Goal: Information Seeking & Learning: Find specific fact

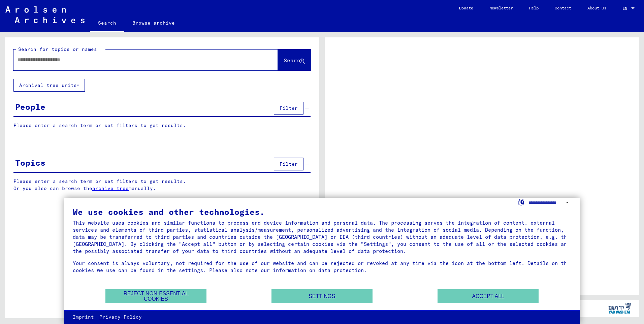
click at [34, 58] on input "text" at bounding box center [140, 59] width 244 height 7
click at [24, 60] on input "text" at bounding box center [140, 59] width 244 height 7
click at [496, 293] on button "Accept all" at bounding box center [487, 296] width 101 height 14
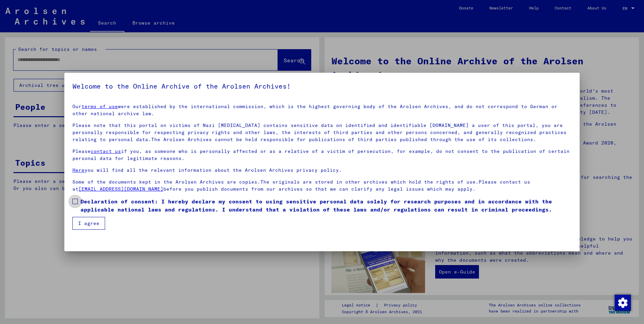
click at [75, 200] on span at bounding box center [74, 201] width 5 height 5
click at [82, 219] on button "I agree" at bounding box center [88, 223] width 33 height 13
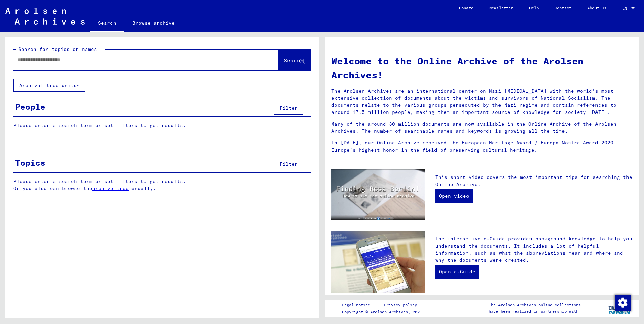
click at [27, 60] on input "text" at bounding box center [138, 59] width 240 height 7
type input "**********"
click at [278, 61] on button "Search" at bounding box center [294, 59] width 33 height 21
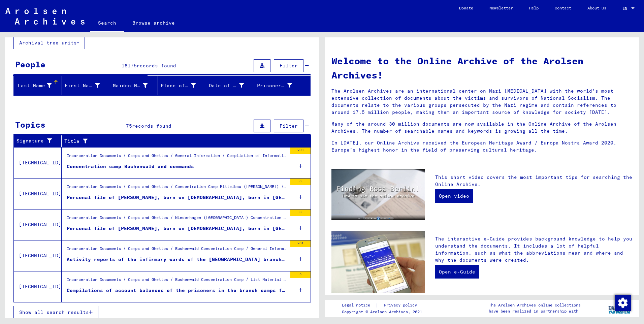
scroll to position [46, 0]
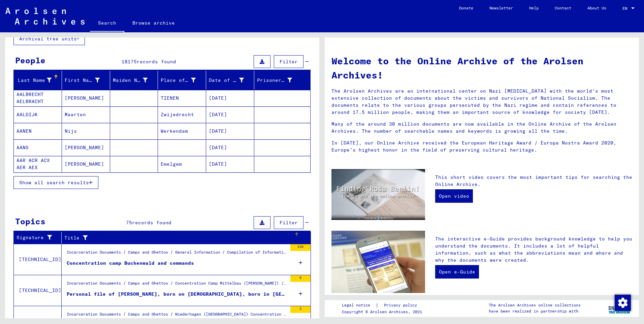
click at [295, 238] on div "Title" at bounding box center [183, 237] width 238 height 11
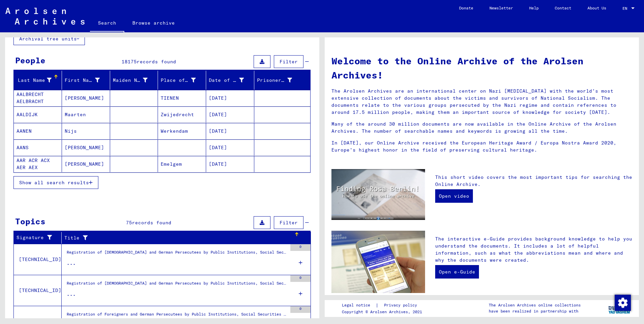
scroll to position [0, 0]
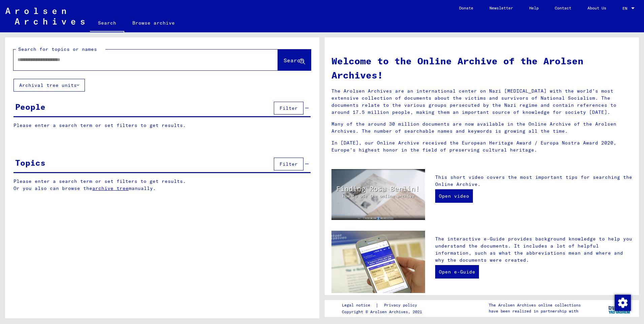
click at [20, 58] on input "text" at bounding box center [138, 59] width 240 height 7
type input "**********"
click at [286, 53] on button "Search" at bounding box center [294, 59] width 33 height 21
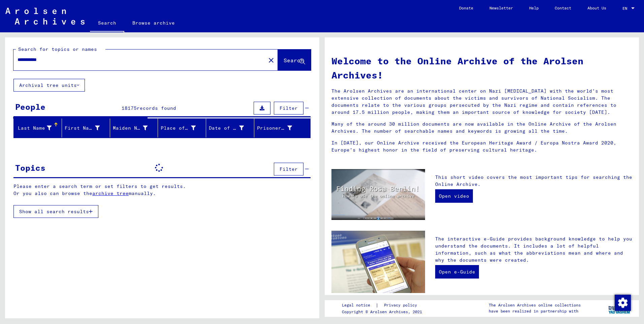
click at [72, 212] on span "Show all search results" at bounding box center [54, 211] width 70 height 6
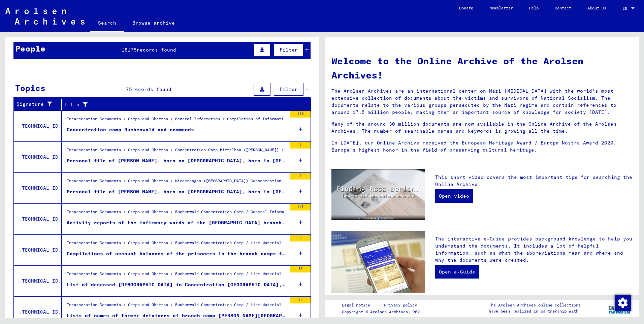
scroll to position [202, 0]
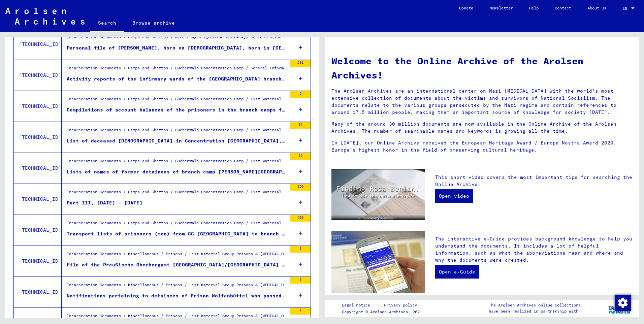
click at [296, 186] on div "150" at bounding box center [300, 187] width 20 height 7
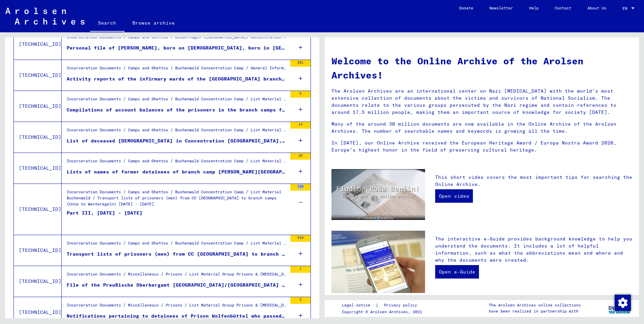
click at [296, 186] on div "150" at bounding box center [300, 187] width 20 height 7
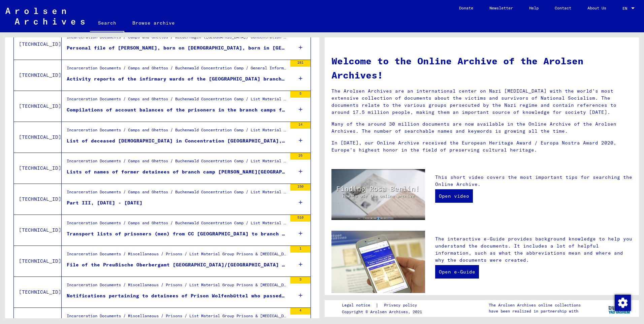
click at [135, 201] on div "Part III, [DATE] - [DATE]" at bounding box center [105, 202] width 76 height 7
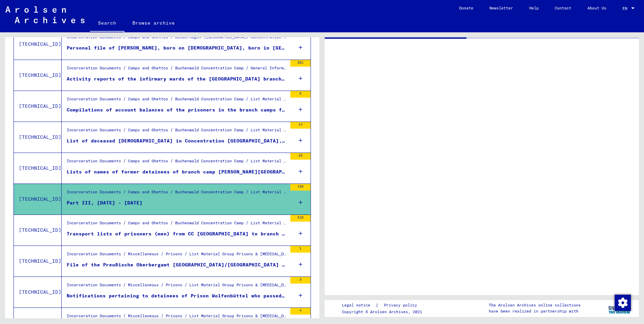
click at [135, 201] on div "Part III, [DATE] - [DATE]" at bounding box center [105, 202] width 76 height 7
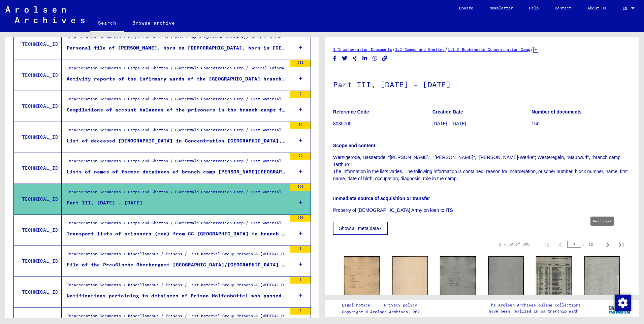
click at [603, 240] on icon "Next page" at bounding box center [607, 244] width 9 height 9
type input "*"
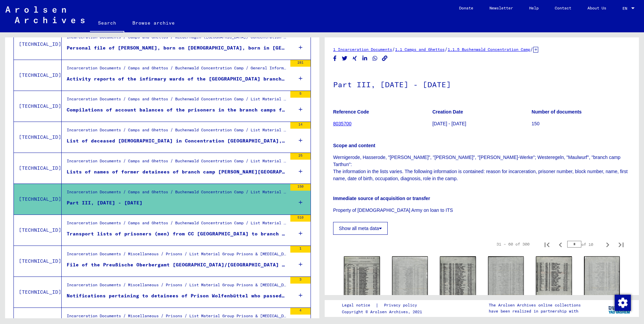
click at [603, 240] on icon "Next page" at bounding box center [607, 244] width 9 height 9
type input "*"
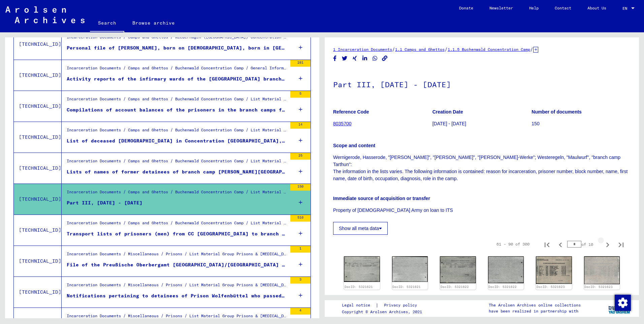
click at [603, 240] on icon "Next page" at bounding box center [607, 244] width 9 height 9
type input "*"
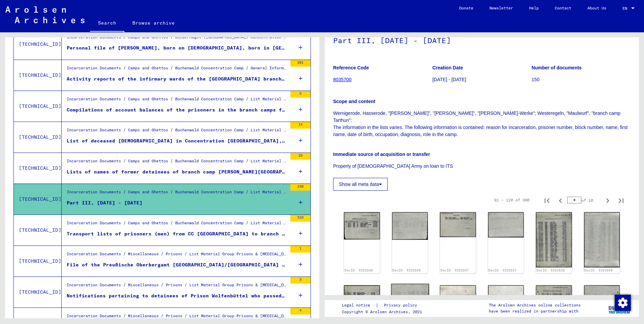
scroll to position [135, 0]
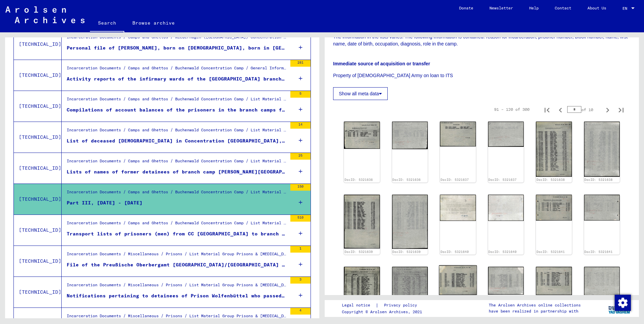
click at [449, 265] on img at bounding box center [458, 280] width 38 height 30
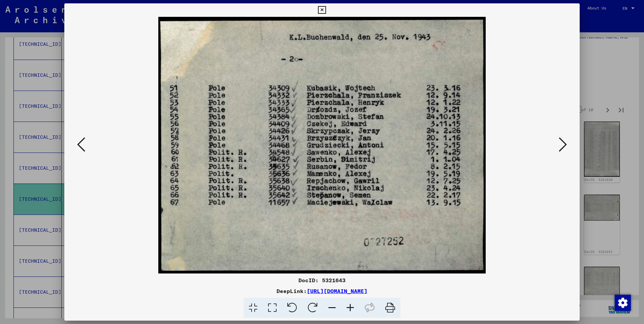
click at [560, 144] on icon at bounding box center [563, 144] width 8 height 16
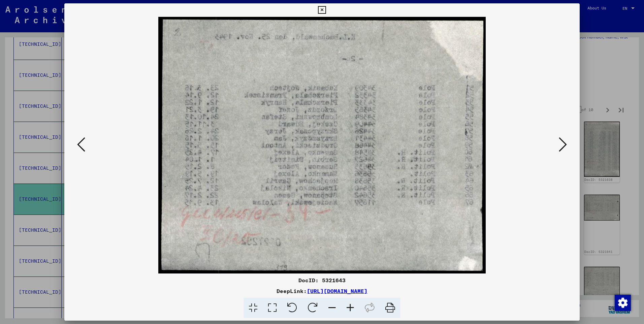
click at [560, 144] on icon at bounding box center [563, 144] width 8 height 16
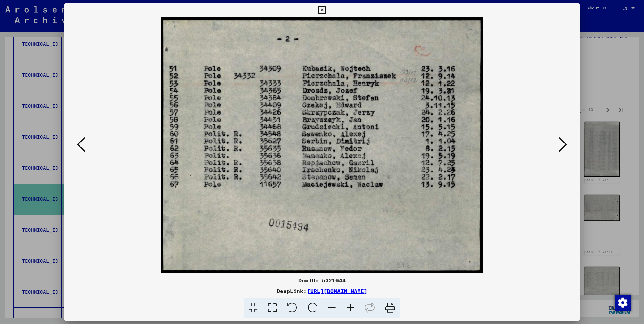
click at [560, 144] on icon at bounding box center [563, 144] width 8 height 16
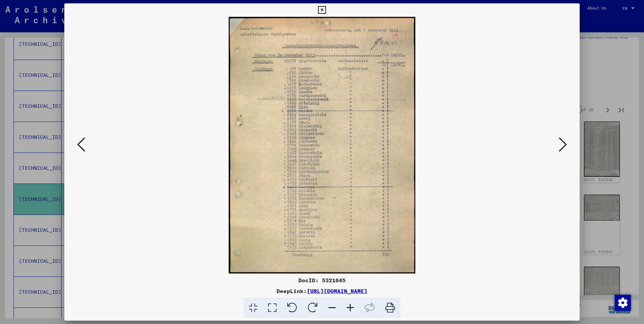
click at [560, 144] on icon at bounding box center [563, 144] width 8 height 16
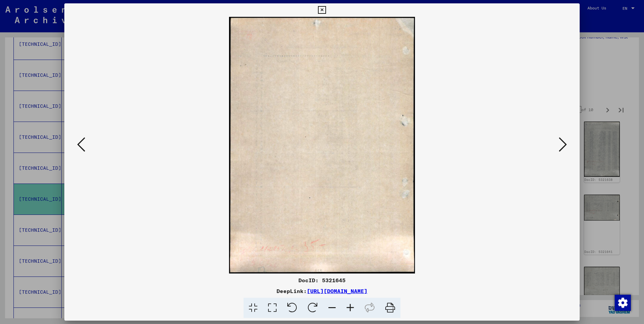
click at [562, 144] on icon at bounding box center [563, 144] width 8 height 16
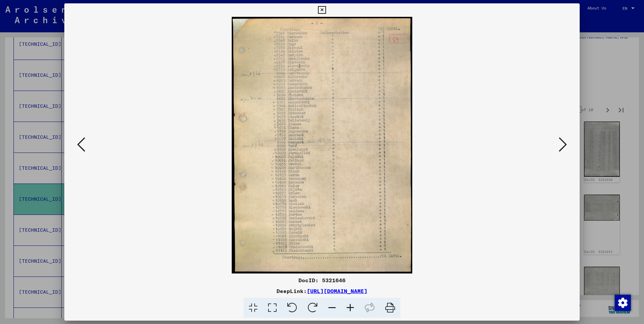
click at [562, 144] on icon at bounding box center [563, 144] width 8 height 16
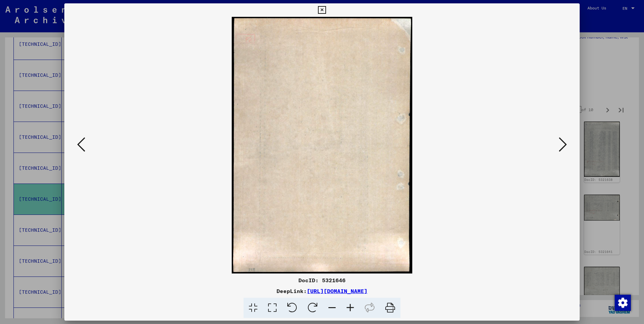
click at [562, 144] on icon at bounding box center [563, 144] width 8 height 16
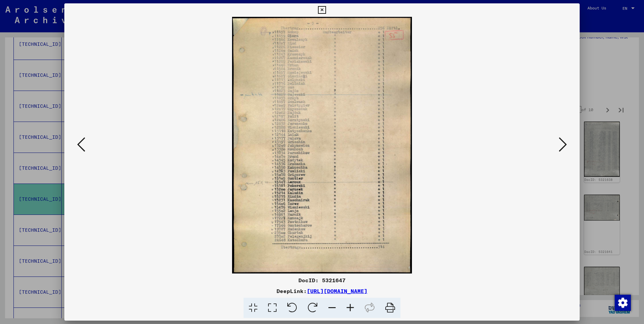
click at [562, 144] on icon at bounding box center [563, 144] width 8 height 16
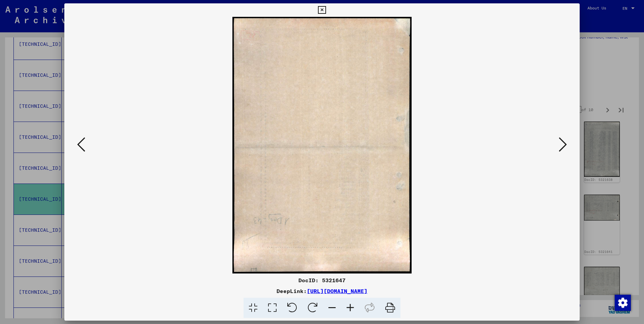
click at [562, 144] on icon at bounding box center [563, 144] width 8 height 16
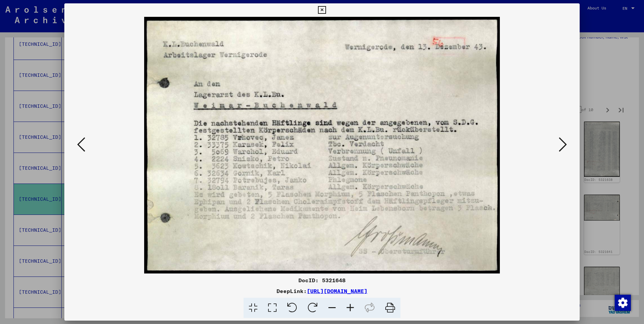
click at [562, 144] on icon at bounding box center [563, 144] width 8 height 16
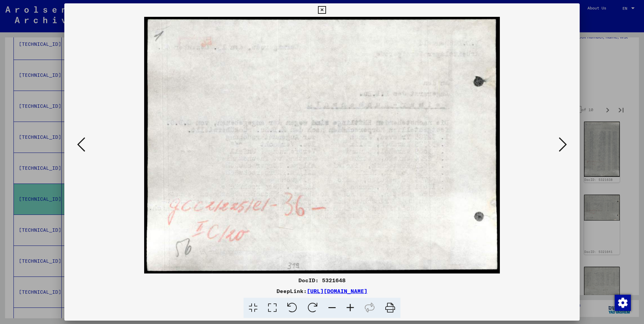
click at [562, 144] on icon at bounding box center [563, 144] width 8 height 16
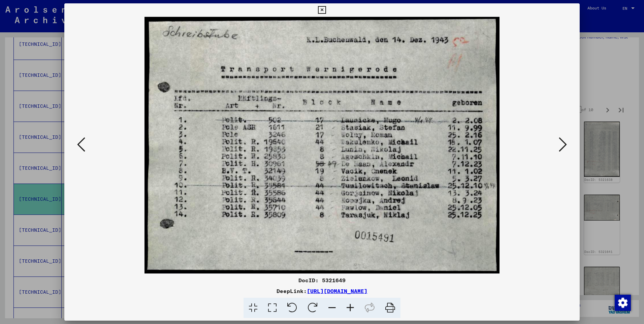
click at [562, 144] on icon at bounding box center [563, 144] width 8 height 16
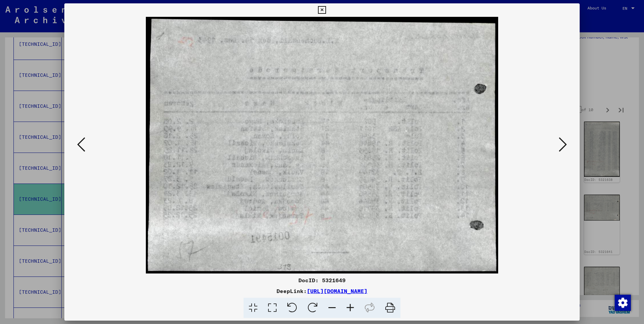
click at [562, 144] on icon at bounding box center [563, 144] width 8 height 16
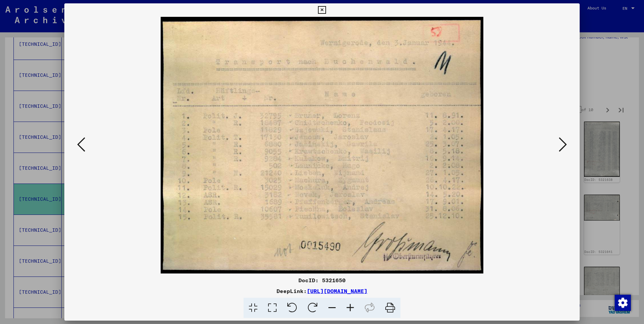
click at [562, 144] on icon at bounding box center [563, 144] width 8 height 16
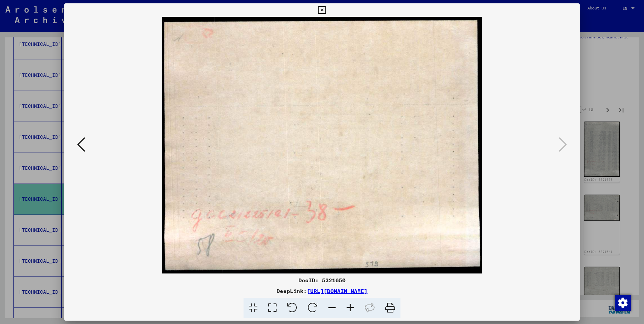
click at [322, 8] on icon at bounding box center [322, 10] width 8 height 8
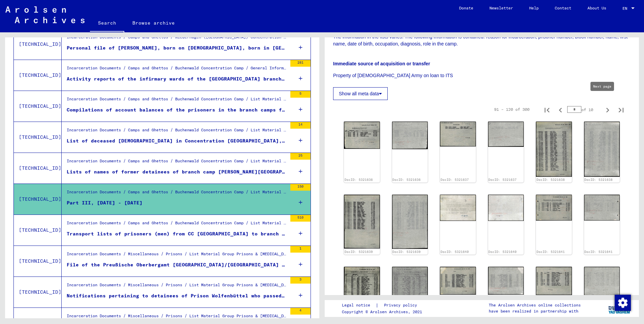
click at [603, 105] on icon "Next page" at bounding box center [607, 109] width 9 height 9
type input "*"
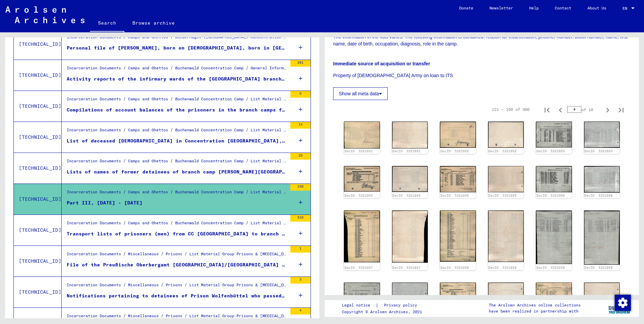
click at [603, 105] on icon "Next page" at bounding box center [607, 109] width 9 height 9
type input "*"
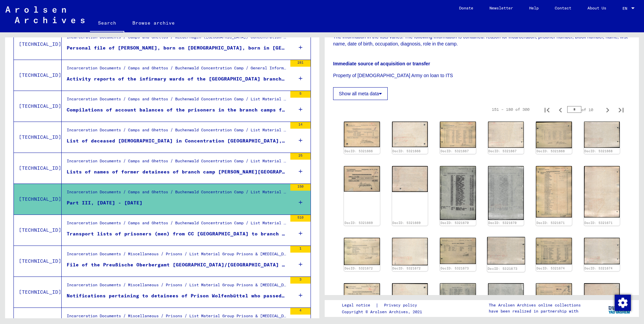
click at [495, 267] on link "DocID: 5321673" at bounding box center [503, 269] width 30 height 4
